Goal: Navigation & Orientation: Go to known website

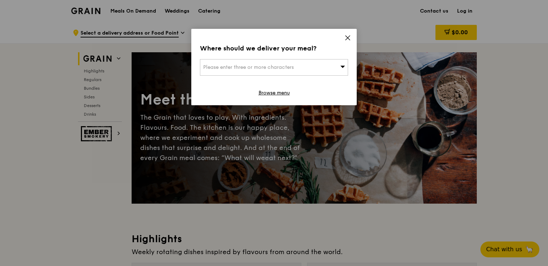
click at [347, 37] on icon at bounding box center [348, 38] width 4 height 4
